Goal: Complete application form

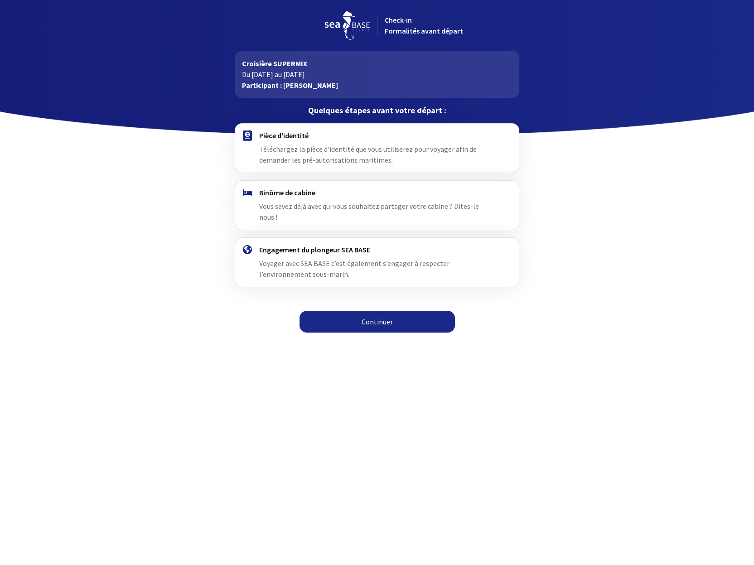
click at [314, 155] on span "Téléchargez la pièce d'identité que vous utiliserez pour voyager afin de demand…" at bounding box center [368, 155] width 218 height 20
click at [353, 312] on link "Continuer" at bounding box center [377, 322] width 155 height 22
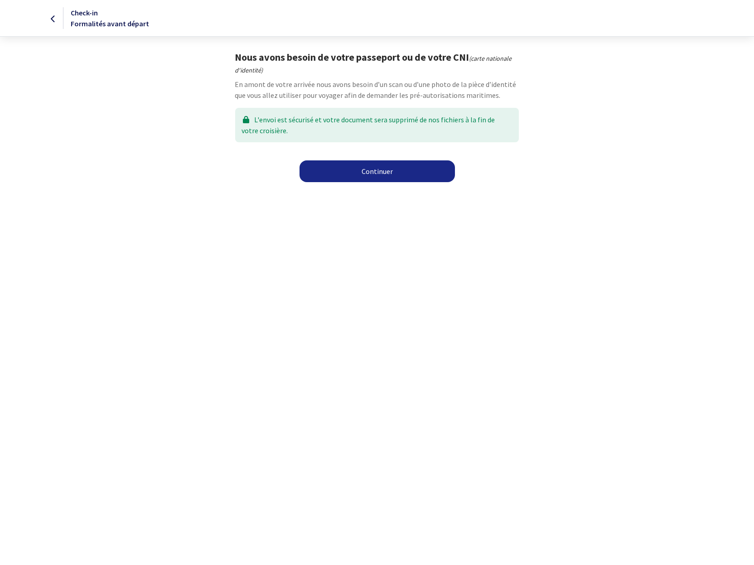
click at [379, 172] on link "Continuer" at bounding box center [377, 171] width 155 height 22
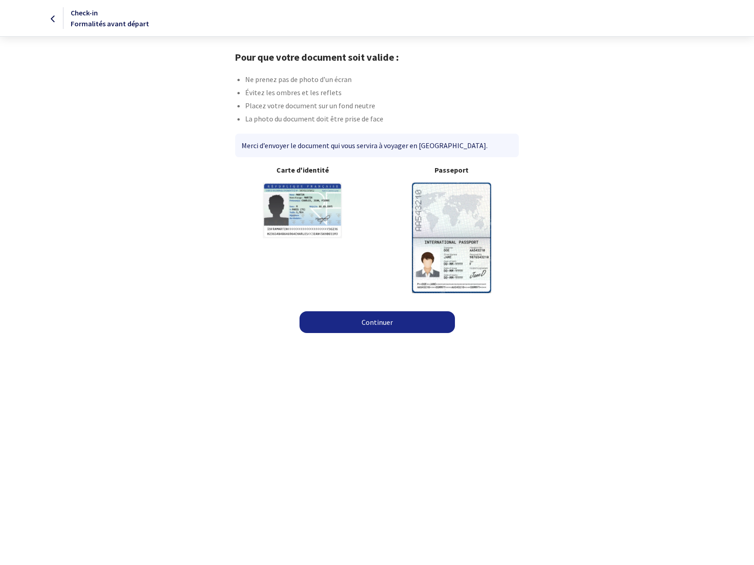
click at [430, 249] on img at bounding box center [451, 238] width 79 height 110
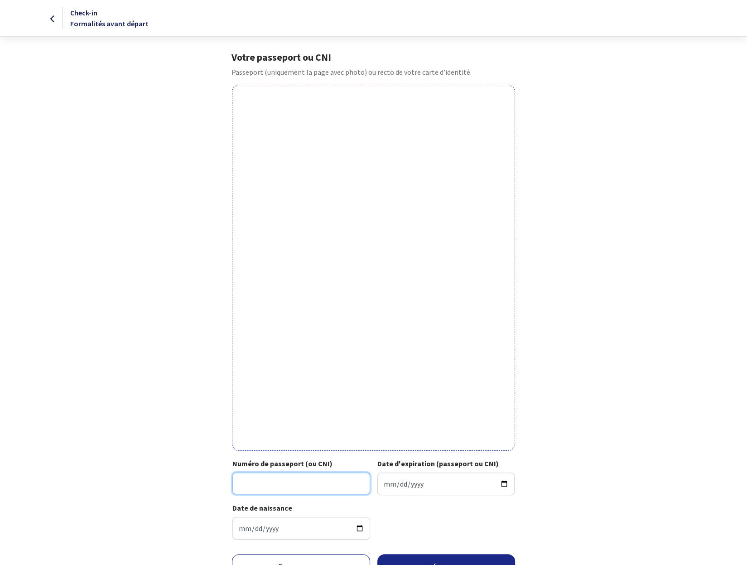
click at [307, 480] on input "Numéro de passeport (ou CNI)" at bounding box center [302, 484] width 138 height 22
click at [296, 481] on input "Numéro de passeport (ou CNI)" at bounding box center [302, 484] width 138 height 22
type input "21CI94256"
click at [436, 484] on input "Date d'expiration (passeport ou CNI)" at bounding box center [447, 484] width 138 height 23
type input "2031-08-03"
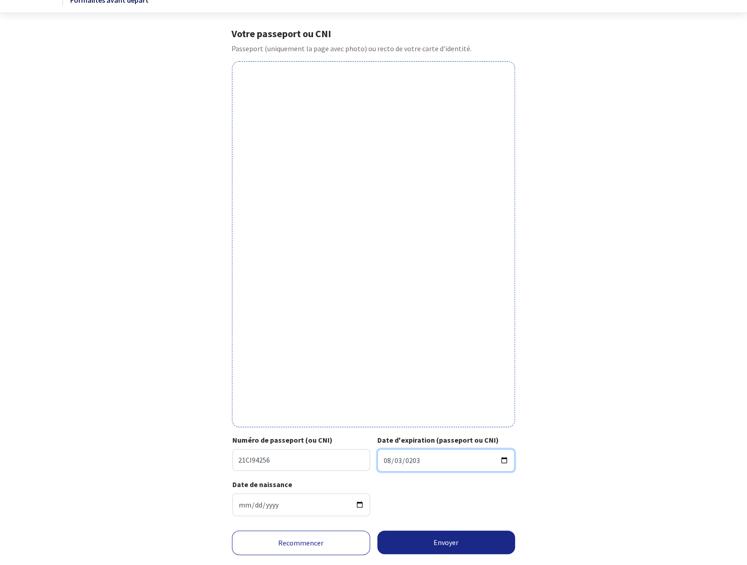
scroll to position [45, 0]
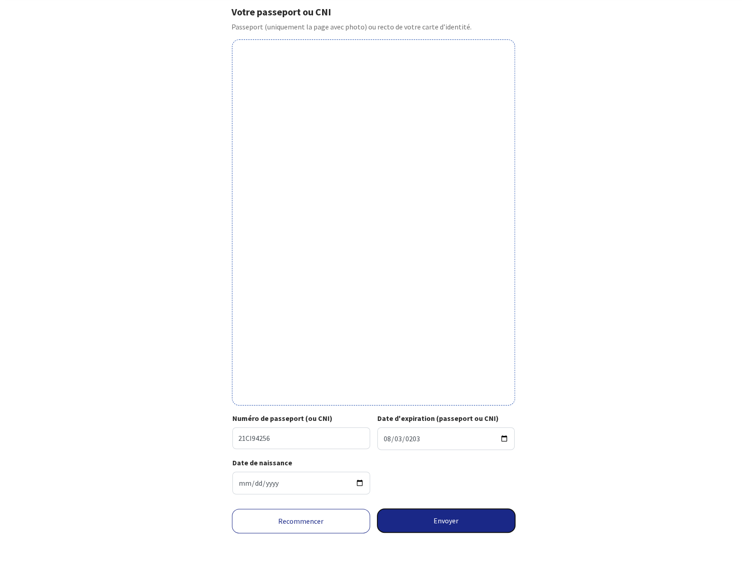
click at [416, 521] on button "Envoyer" at bounding box center [447, 521] width 138 height 24
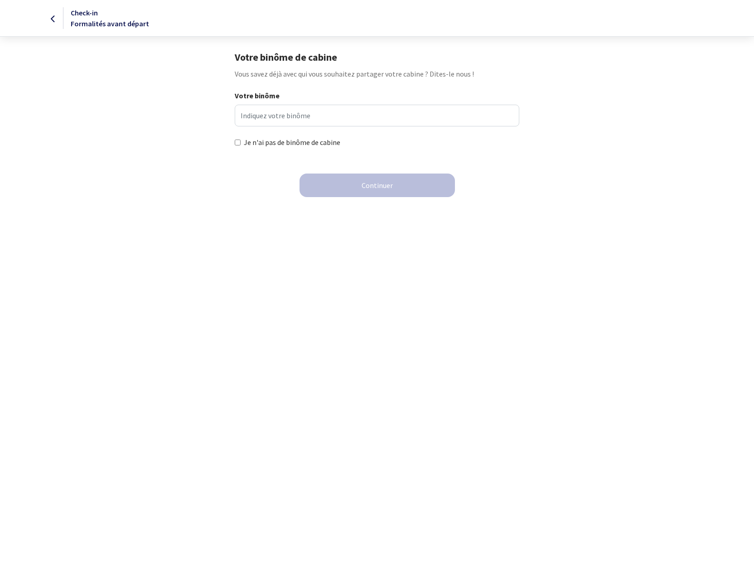
click at [238, 142] on input "Je n'ai pas de binôme de cabine" at bounding box center [238, 143] width 6 height 6
checkbox input "true"
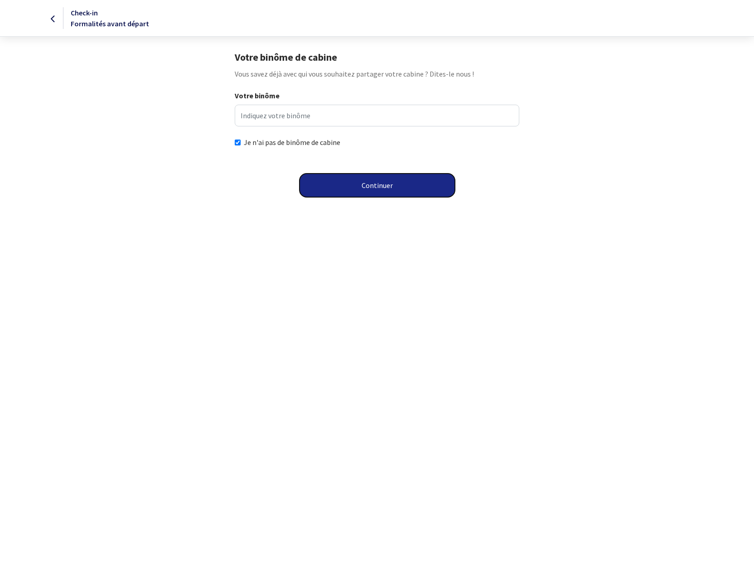
click at [385, 190] on button "Continuer" at bounding box center [377, 186] width 155 height 24
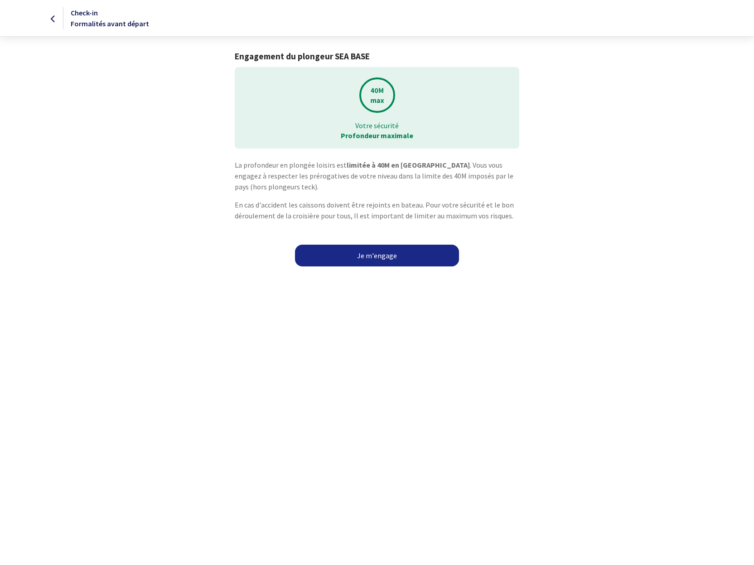
click at [362, 252] on link "Je m'engage" at bounding box center [377, 256] width 164 height 22
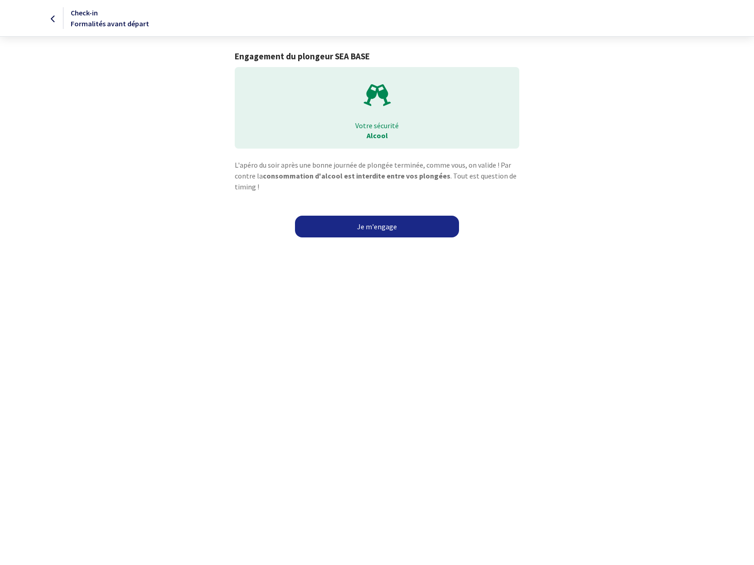
click at [367, 228] on link "Je m'engage" at bounding box center [377, 227] width 164 height 22
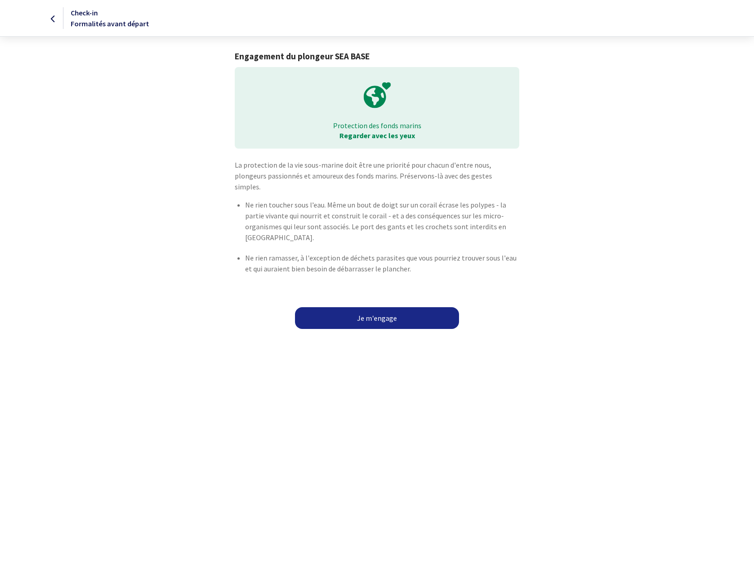
click at [392, 307] on link "Je m'engage" at bounding box center [377, 318] width 164 height 22
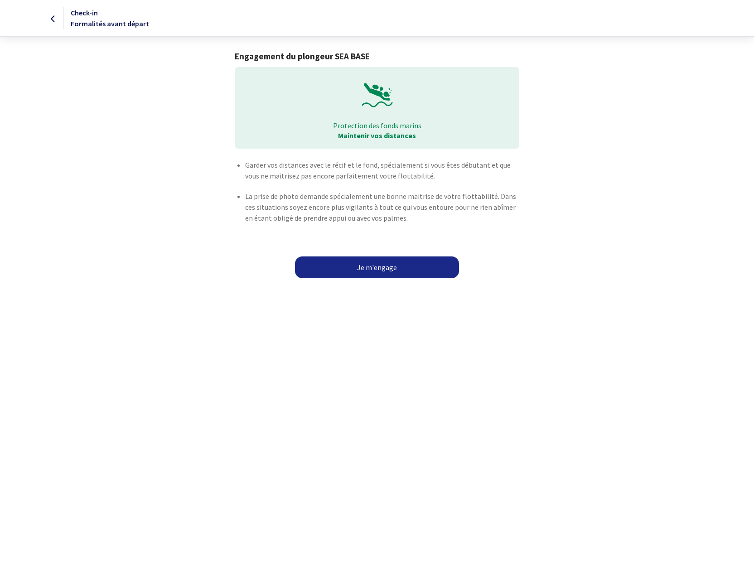
click at [377, 271] on link "Je m'engage" at bounding box center [377, 268] width 164 height 22
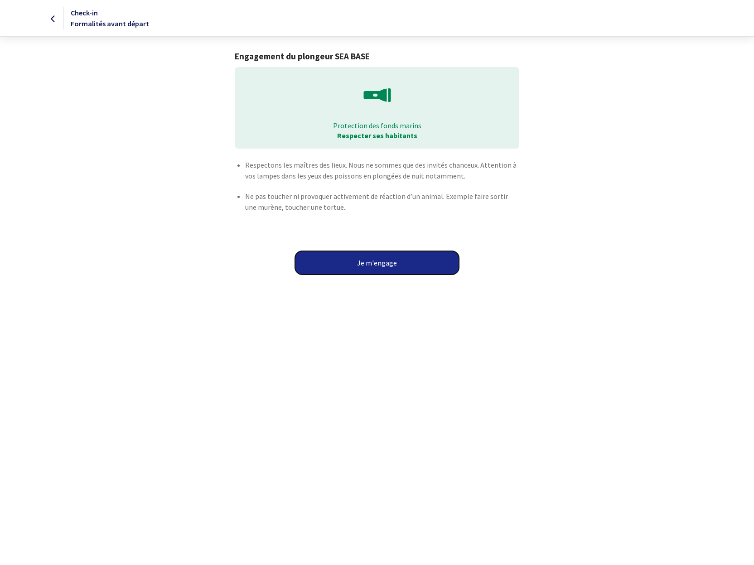
click at [377, 268] on button "Je m'engage" at bounding box center [377, 263] width 164 height 24
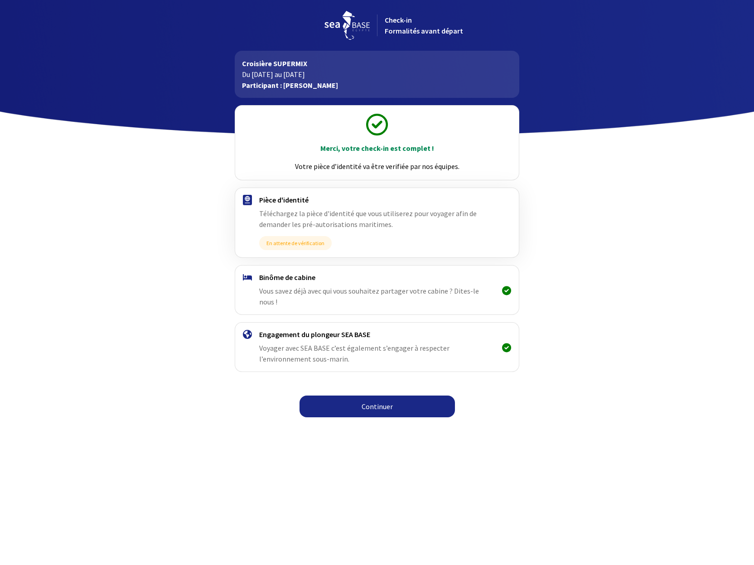
click at [389, 396] on link "Continuer" at bounding box center [377, 407] width 155 height 22
